Goal: Task Accomplishment & Management: Use online tool/utility

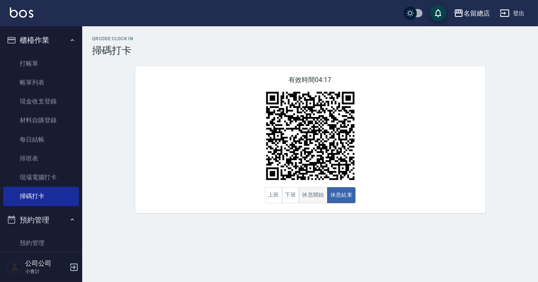
scroll to position [144, 0]
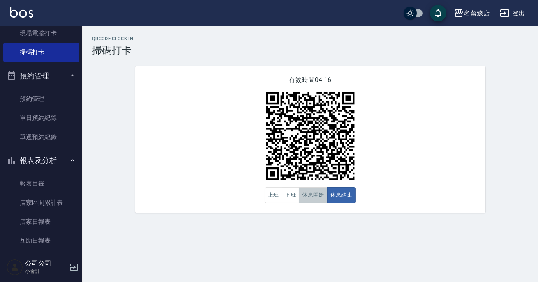
click at [312, 199] on button "休息開始" at bounding box center [313, 195] width 29 height 16
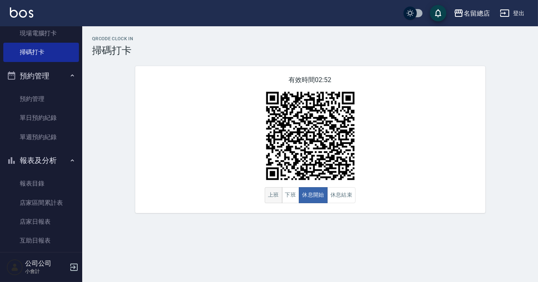
click at [275, 193] on button "上班" at bounding box center [274, 195] width 18 height 16
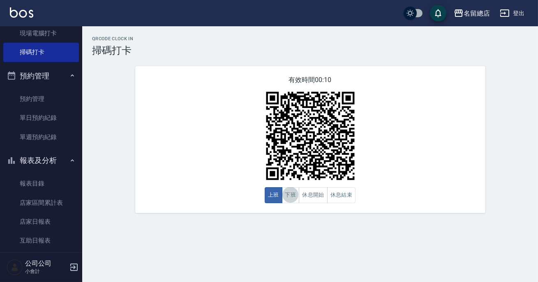
type button "CLOCKOUT"
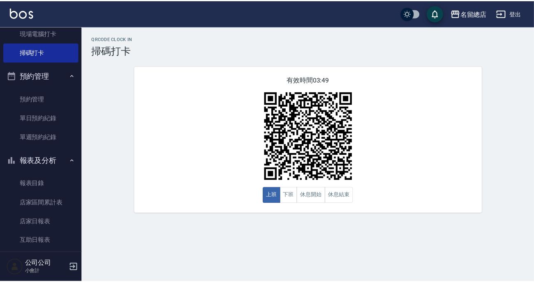
scroll to position [219, 0]
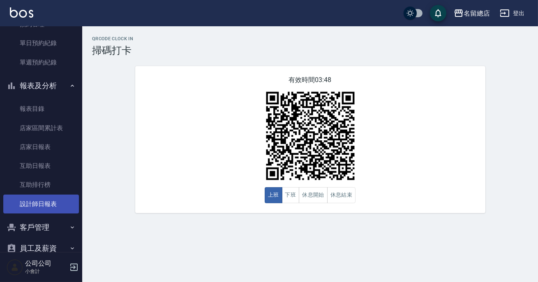
click at [44, 199] on link "設計師日報表" at bounding box center [41, 204] width 76 height 19
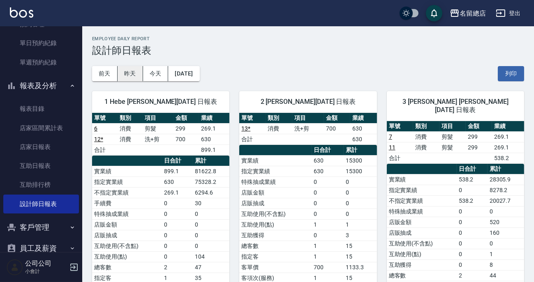
click at [140, 70] on button "昨天" at bounding box center [130, 73] width 25 height 15
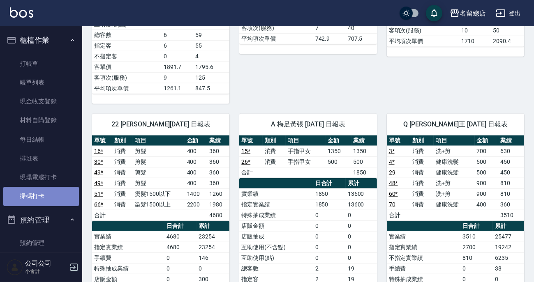
click at [51, 199] on link "掃碼打卡" at bounding box center [41, 196] width 76 height 19
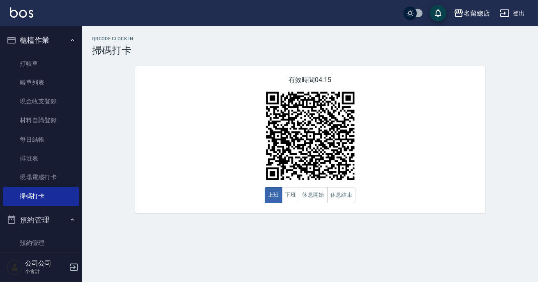
drag, startPoint x: 155, startPoint y: 91, endPoint x: 159, endPoint y: 97, distance: 7.6
click at [158, 95] on div "有效時間 04:15 上班 下班 休息開始 休息結束" at bounding box center [310, 139] width 350 height 147
click at [346, 201] on button "休息結束" at bounding box center [341, 195] width 29 height 16
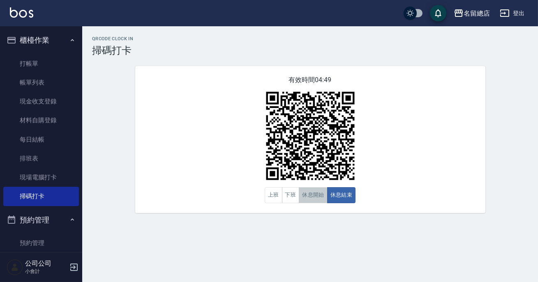
click at [320, 196] on button "休息開始" at bounding box center [313, 195] width 29 height 16
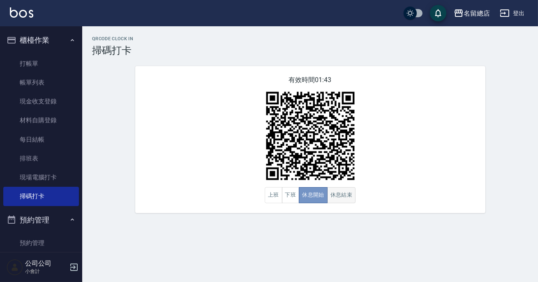
drag, startPoint x: 321, startPoint y: 196, endPoint x: 329, endPoint y: 199, distance: 8.9
click at [321, 196] on button "休息開始" at bounding box center [313, 195] width 29 height 16
click at [333, 198] on button "休息結束" at bounding box center [341, 195] width 29 height 16
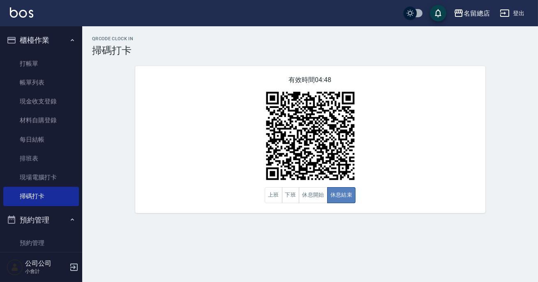
click at [332, 198] on button "休息結束" at bounding box center [341, 195] width 29 height 16
click at [303, 201] on button "休息開始" at bounding box center [313, 195] width 29 height 16
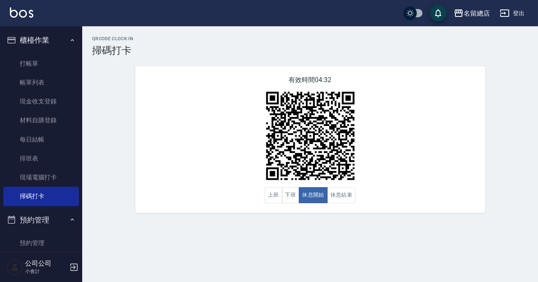
click at [443, 118] on div "有效時間 04:32 上班 下班 休息開始 休息結束" at bounding box center [310, 139] width 350 height 147
click at [336, 191] on button "休息結束" at bounding box center [341, 195] width 29 height 16
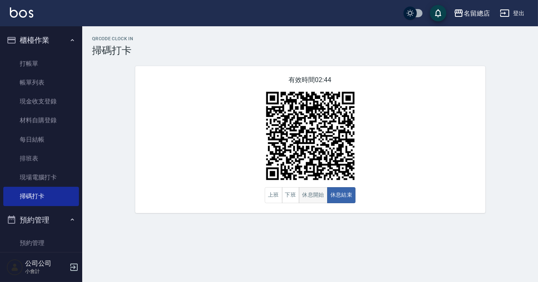
click at [309, 198] on button "休息開始" at bounding box center [313, 195] width 29 height 16
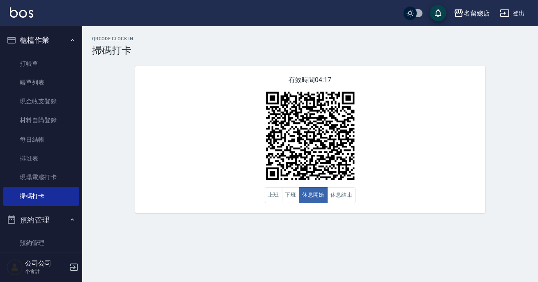
drag, startPoint x: 309, startPoint y: 198, endPoint x: 374, endPoint y: 238, distance: 75.1
click at [374, 238] on div "QRcode Clock In 掃碼打卡 有效時間 04:17 上班 下班 休息開始 休息結束" at bounding box center [269, 141] width 538 height 282
click at [351, 197] on button "休息結束" at bounding box center [341, 195] width 29 height 16
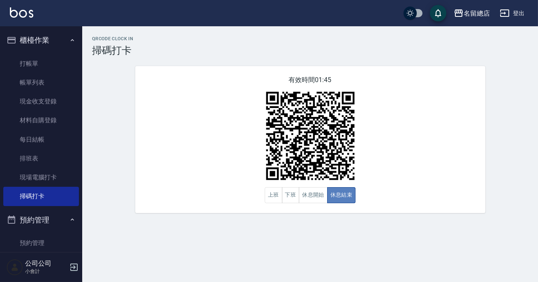
click at [351, 197] on button "休息結束" at bounding box center [341, 195] width 29 height 16
click at [306, 194] on button "休息開始" at bounding box center [313, 195] width 29 height 16
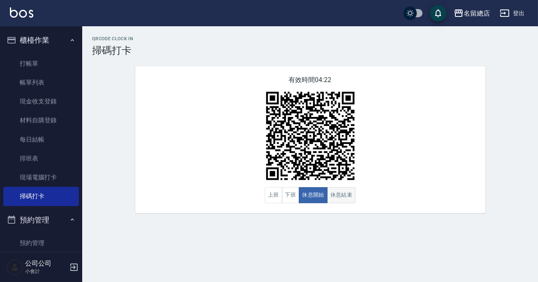
click at [348, 201] on button "休息結束" at bounding box center [341, 195] width 29 height 16
